Goal: Task Accomplishment & Management: Use online tool/utility

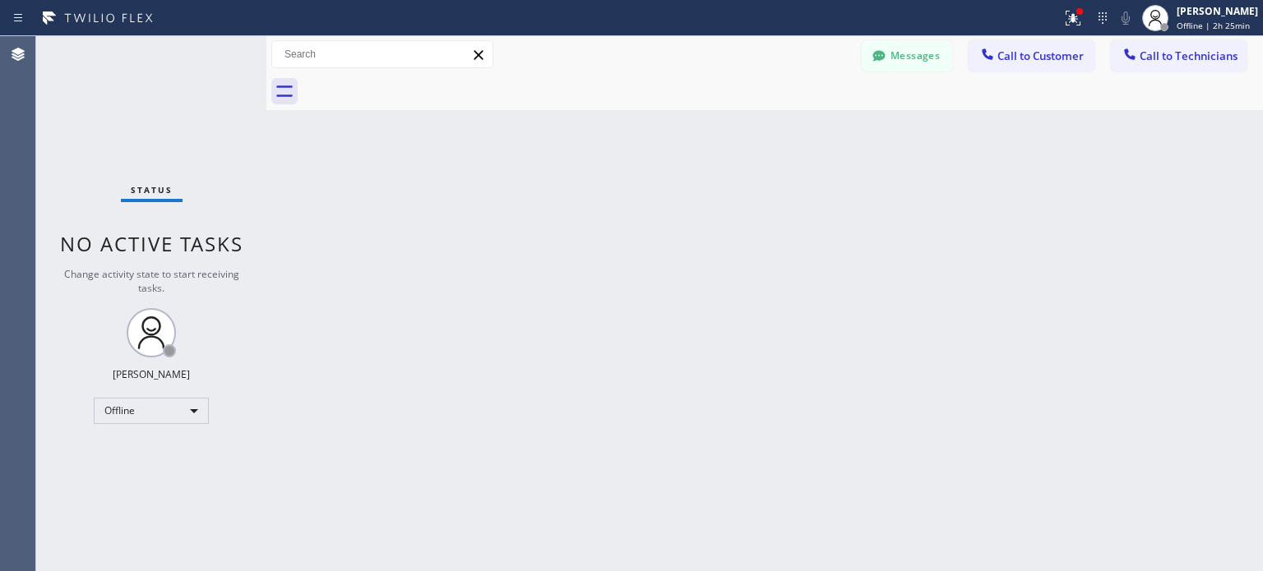
click at [164, 414] on div "Offline" at bounding box center [151, 411] width 115 height 26
click at [159, 453] on li "Available" at bounding box center [151, 453] width 112 height 20
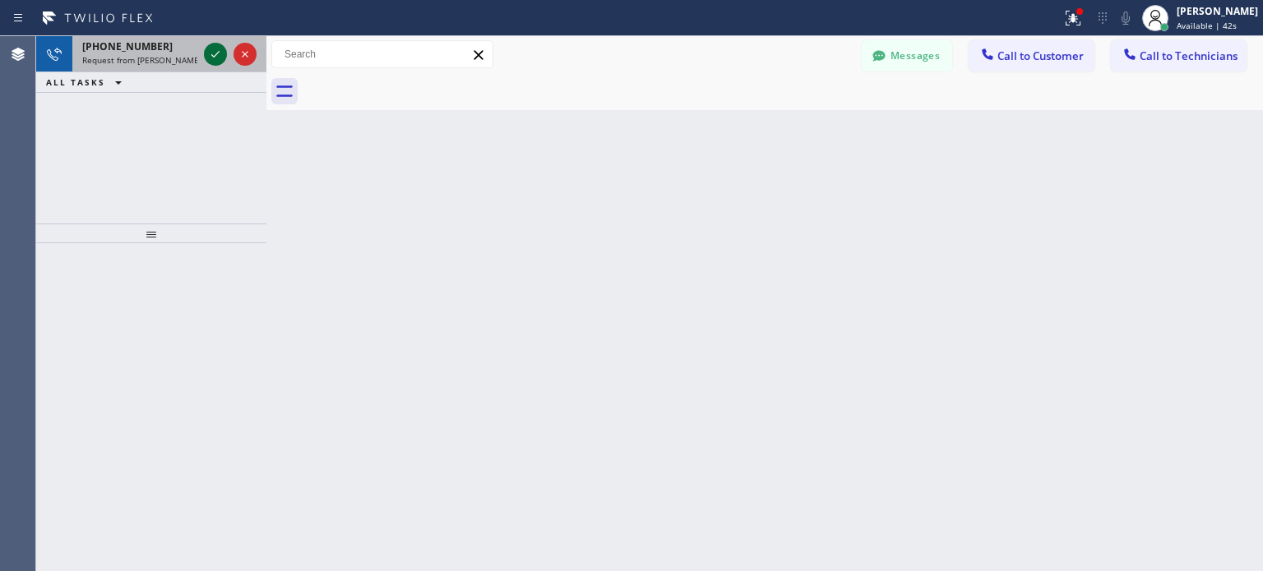
click at [210, 56] on icon at bounding box center [215, 54] width 20 height 20
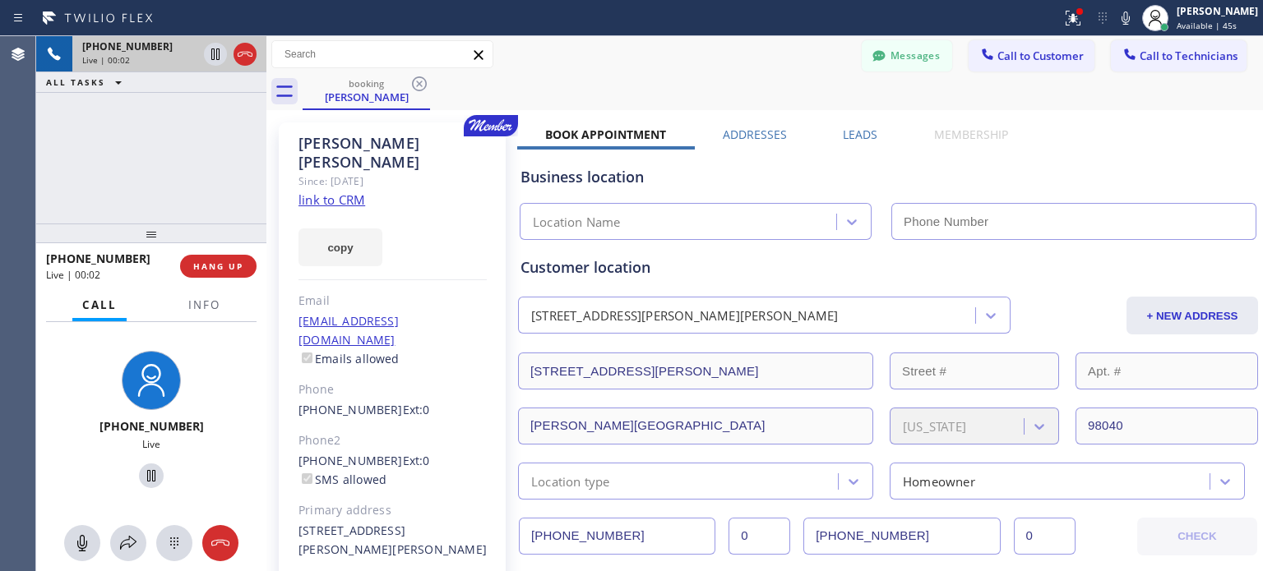
type input "[PHONE_NUMBER]"
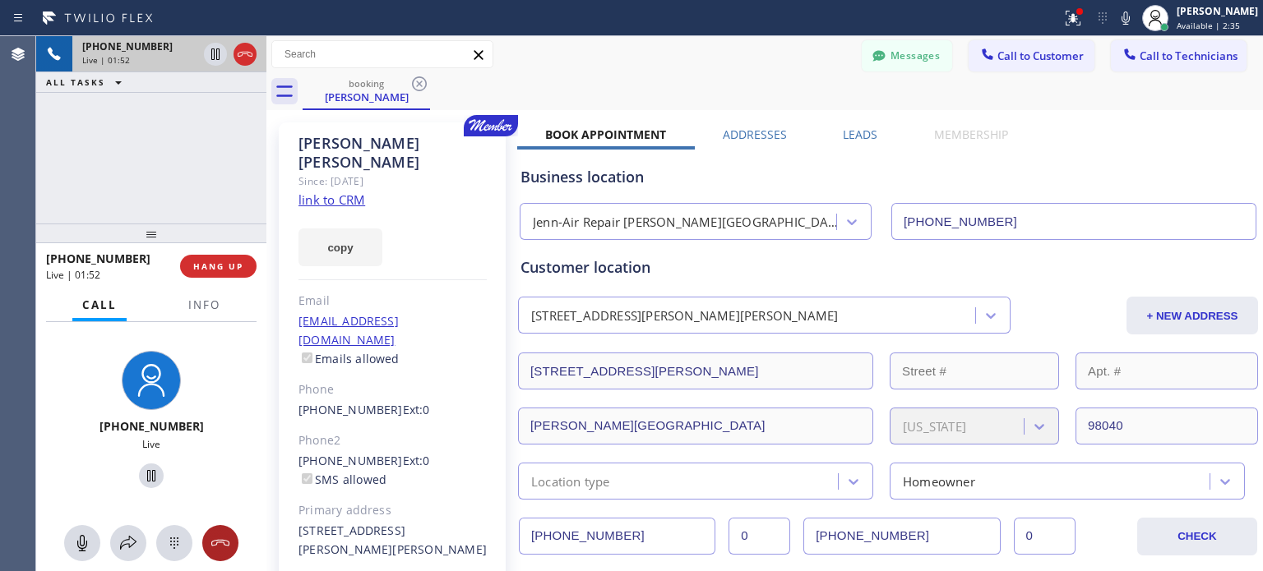
click at [226, 538] on icon at bounding box center [220, 543] width 20 height 20
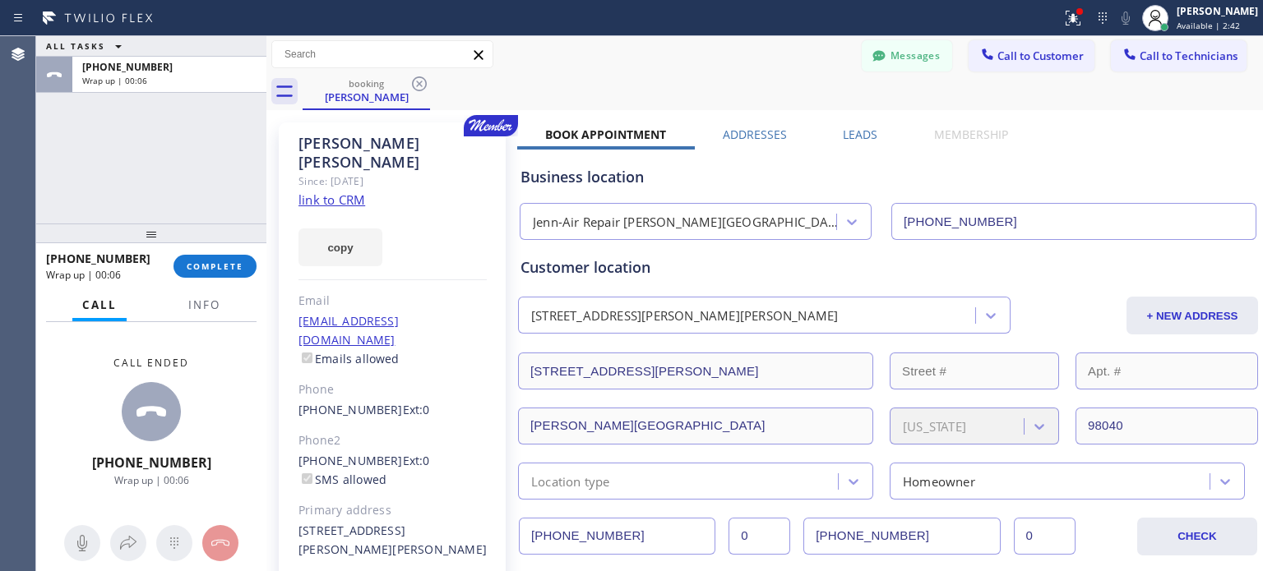
click at [226, 279] on div "[PHONE_NUMBER] Wrap up | 00:06 COMPLETE" at bounding box center [151, 266] width 210 height 43
click at [230, 269] on span "COMPLETE" at bounding box center [215, 267] width 57 height 12
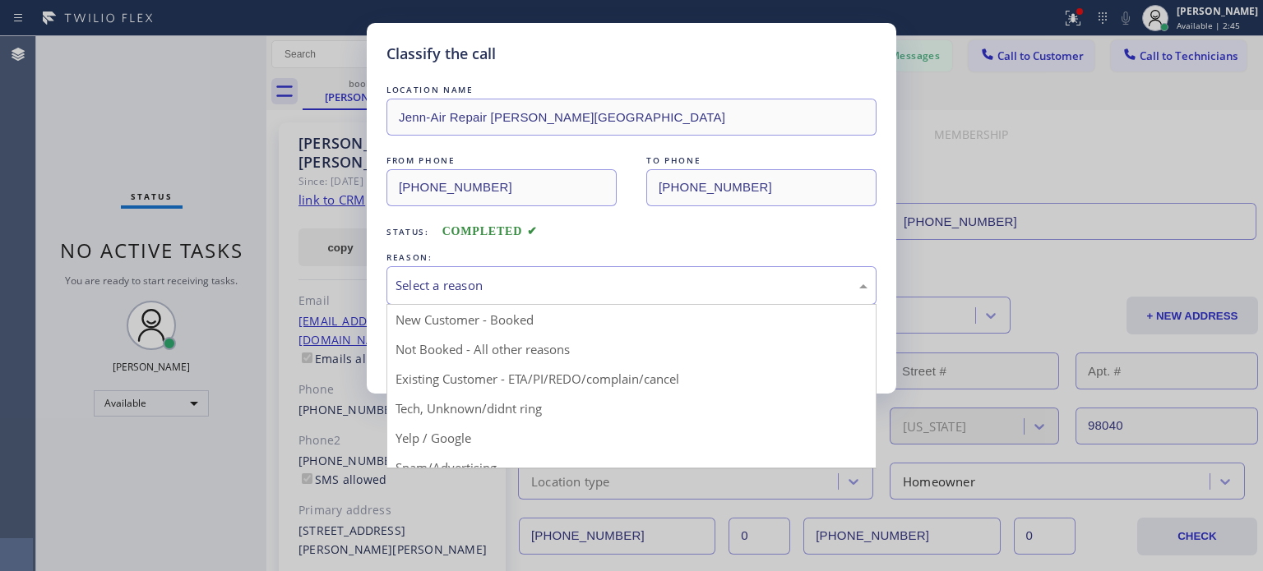
click at [496, 287] on div "Select a reason" at bounding box center [631, 285] width 472 height 19
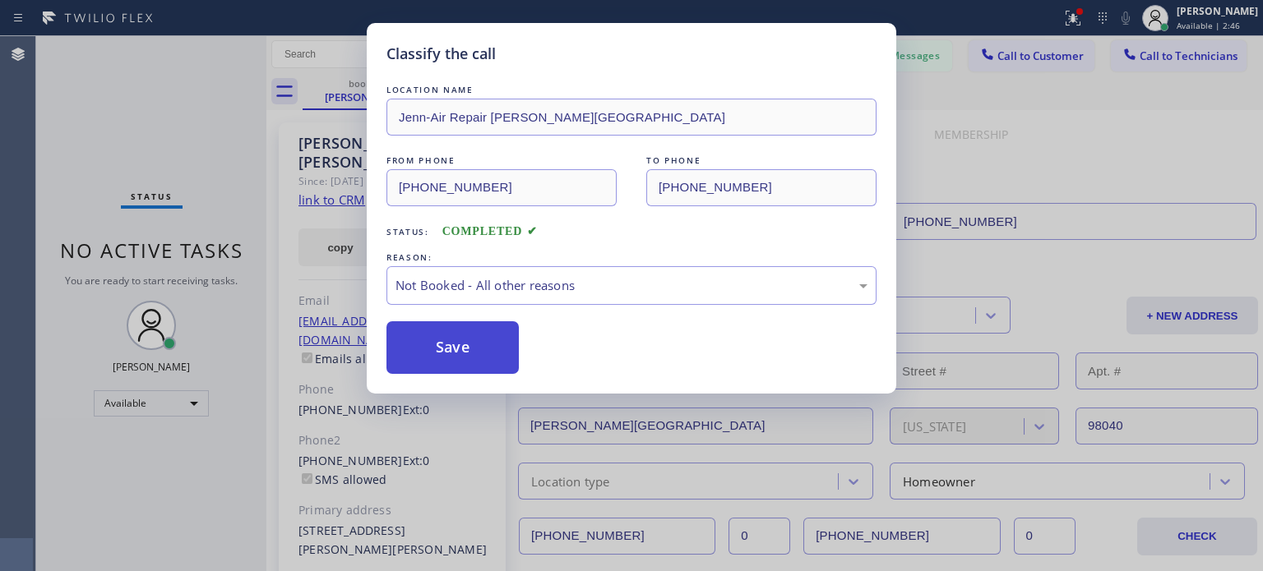
click at [454, 344] on button "Save" at bounding box center [452, 347] width 132 height 53
